Goal: Check status: Check status

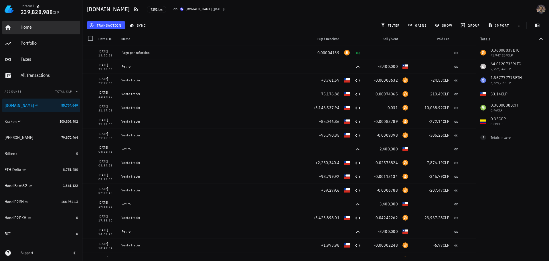
click at [31, 25] on div "Home" at bounding box center [49, 26] width 57 height 5
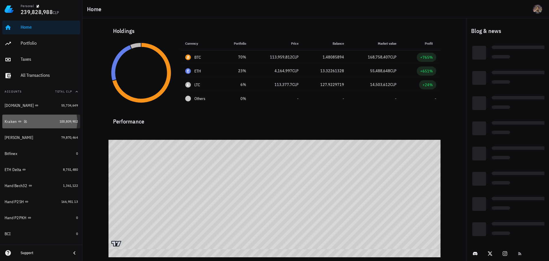
click at [53, 122] on link "Kraken 100,809,902" at bounding box center [41, 121] width 78 height 14
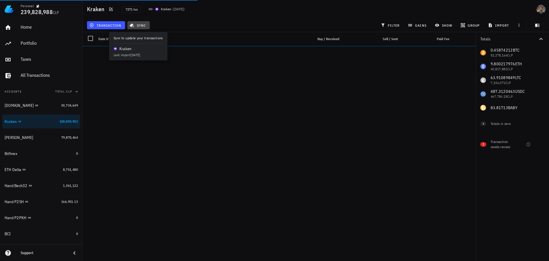
click at [137, 26] on span "sync" at bounding box center [138, 25] width 15 height 5
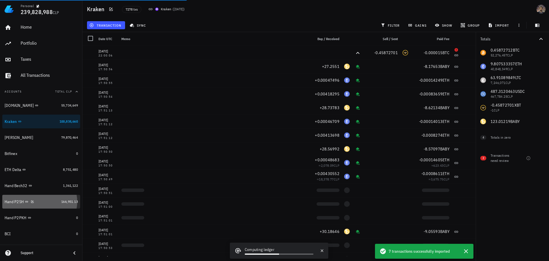
click at [43, 208] on link "Hand P2SH 166,951.13" at bounding box center [41, 202] width 78 height 14
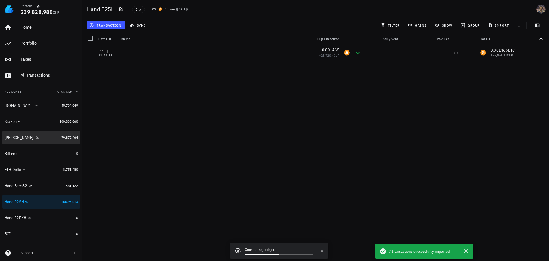
click at [45, 138] on div "[PERSON_NAME]" at bounding box center [32, 137] width 54 height 5
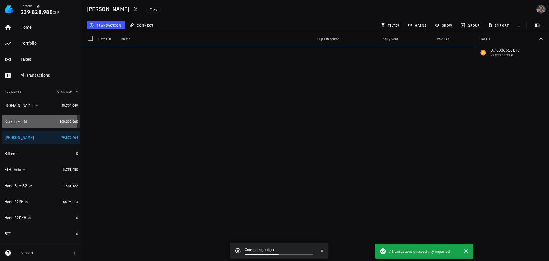
click at [46, 119] on div "Kraken" at bounding box center [31, 121] width 53 height 5
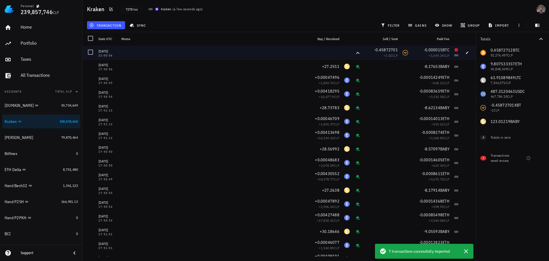
click at [108, 50] on div "[DATE]" at bounding box center [107, 51] width 18 height 6
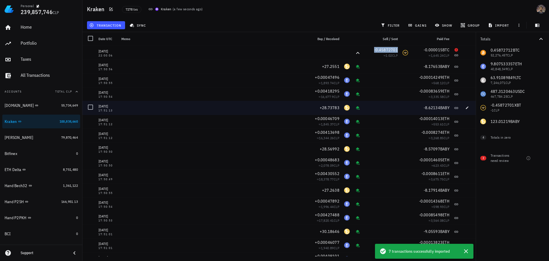
copy span "-0.45872701"
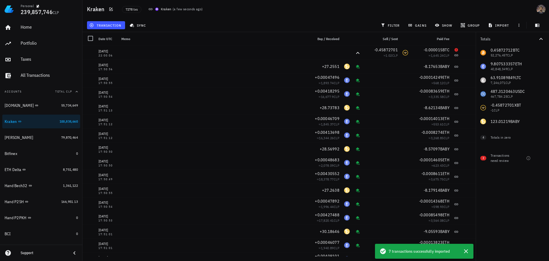
click at [317, 14] on div "7278 txs Kraken ( a few seconds ago )" at bounding box center [245, 9] width 254 height 14
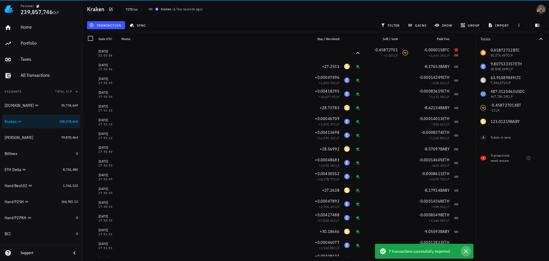
click at [467, 251] on icon "button" at bounding box center [466, 251] width 7 height 7
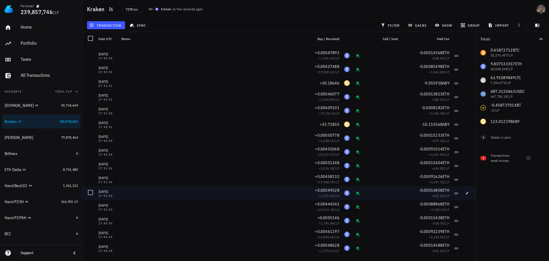
scroll to position [143, 0]
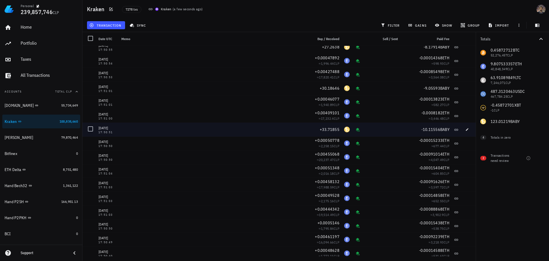
click at [344, 129] on div "BABY-icon" at bounding box center [347, 130] width 6 height 6
click at [467, 131] on span "button" at bounding box center [467, 129] width 8 height 3
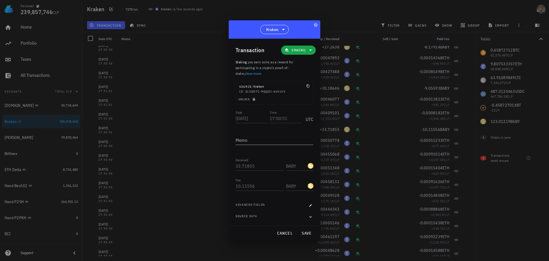
click at [311, 163] on div "BABY-icon" at bounding box center [311, 166] width 6 height 6
click at [310, 163] on div "BABY-icon" at bounding box center [311, 166] width 6 height 6
click at [312, 204] on span "button" at bounding box center [311, 205] width 6 height 3
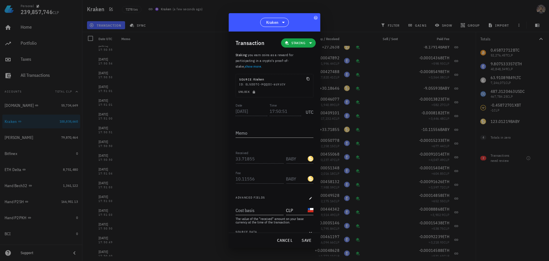
click at [308, 159] on div "BABY-icon" at bounding box center [311, 159] width 6 height 6
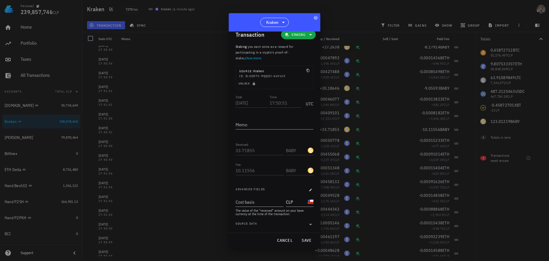
scroll to position [0, 0]
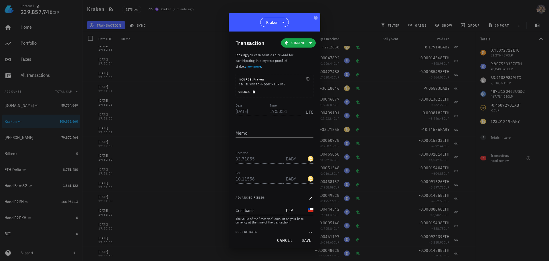
click at [253, 91] on icon "button" at bounding box center [254, 91] width 2 height 3
click at [295, 157] on input "BABY" at bounding box center [296, 158] width 21 height 9
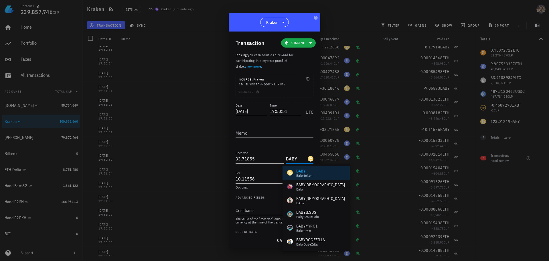
click at [295, 161] on input "BABY" at bounding box center [296, 158] width 21 height 9
click at [298, 161] on input "BABY" at bounding box center [296, 158] width 21 height 9
type input "BABYlon"
